Goal: Task Accomplishment & Management: Use online tool/utility

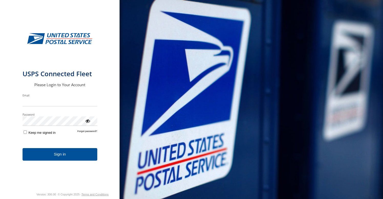
type input "**********"
click at [54, 159] on button "Sign in" at bounding box center [60, 154] width 75 height 13
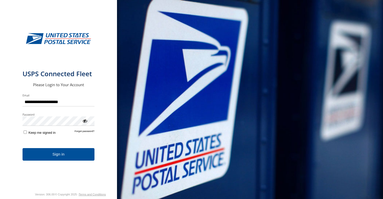
click at [53, 151] on button "Sign in" at bounding box center [59, 154] width 72 height 13
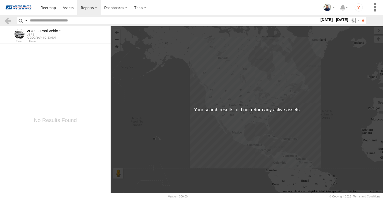
click at [51, 35] on div "USPS" at bounding box center [44, 34] width 34 height 3
